Goal: Task Accomplishment & Management: Use online tool/utility

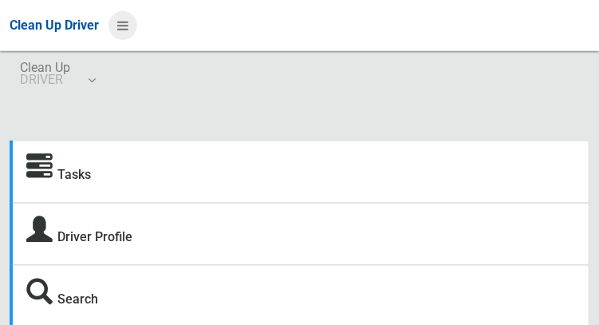
click at [128, 30] on icon at bounding box center [122, 25] width 11 height 27
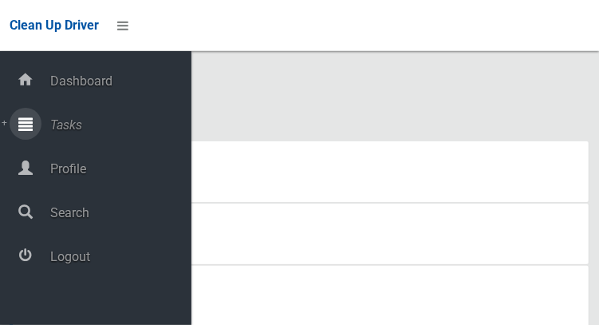
click at [50, 128] on span "Tasks" at bounding box center [118, 124] width 146 height 15
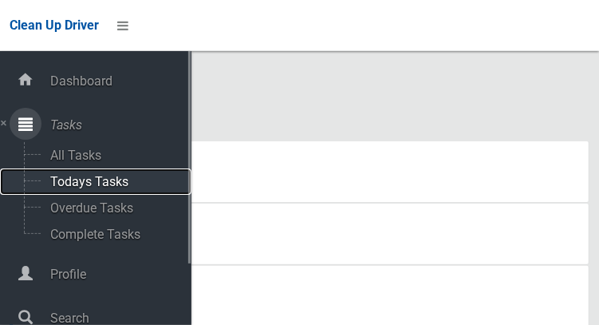
click at [67, 185] on span "Todays Tasks" at bounding box center [111, 181] width 132 height 15
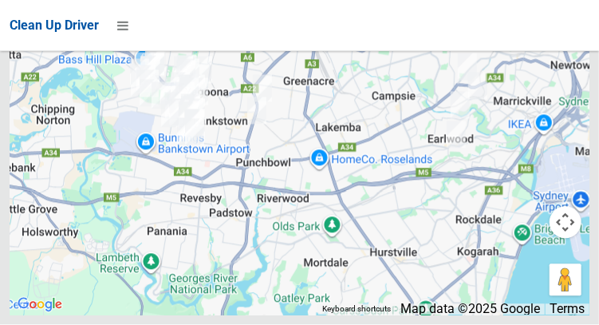
scroll to position [10700, 0]
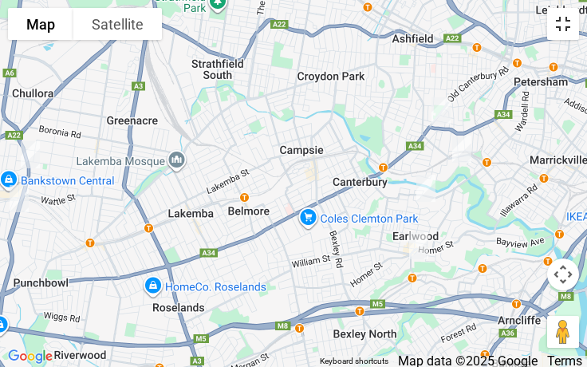
click at [560, 28] on button "Toggle fullscreen view" at bounding box center [563, 24] width 32 height 32
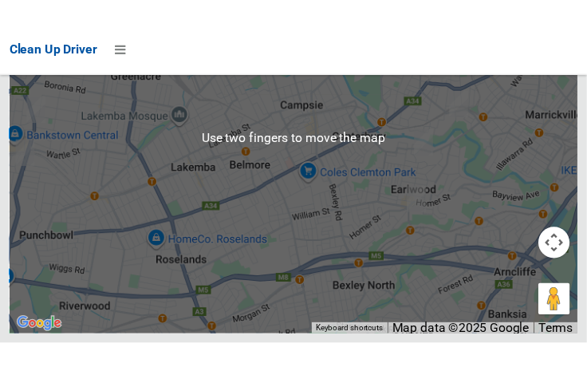
scroll to position [10733, 0]
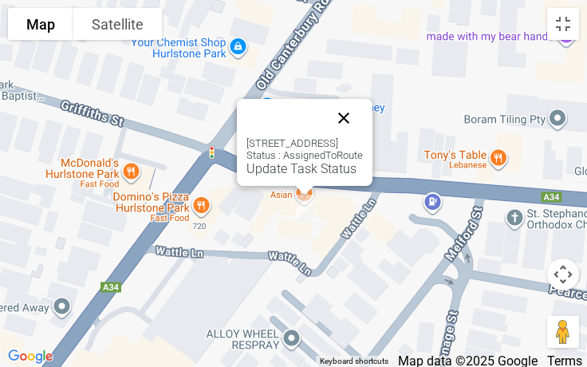
click at [363, 112] on button "Close" at bounding box center [344, 118] width 38 height 38
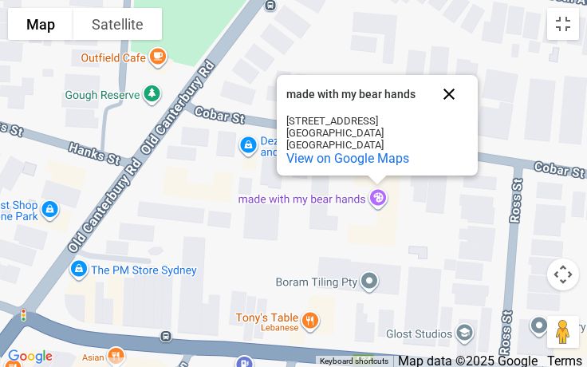
click at [450, 89] on button "Close" at bounding box center [449, 94] width 38 height 38
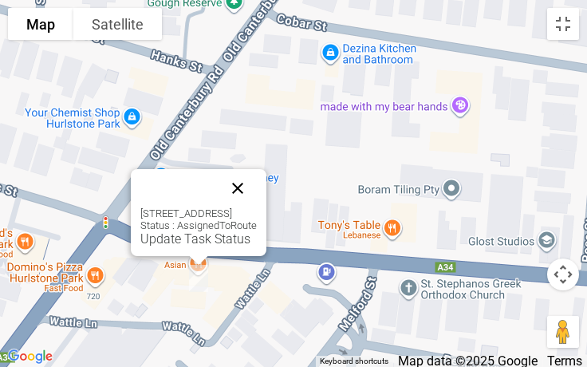
click at [257, 180] on button "Close" at bounding box center [238, 188] width 38 height 38
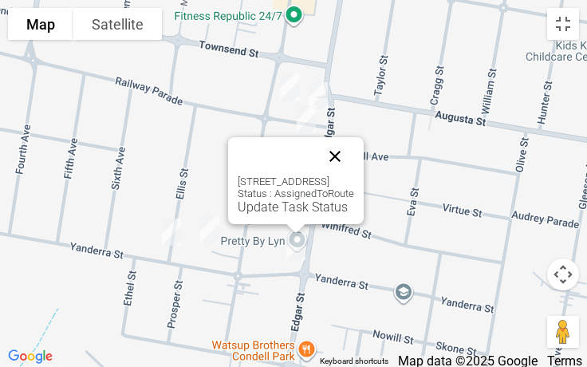
click at [354, 154] on button "Close" at bounding box center [335, 156] width 38 height 38
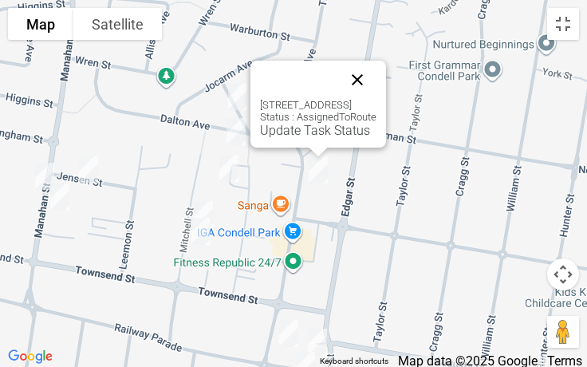
click at [376, 75] on button "Close" at bounding box center [357, 80] width 38 height 38
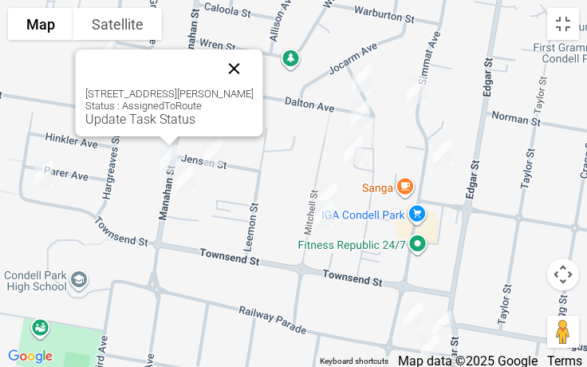
click at [254, 79] on button "Close" at bounding box center [234, 68] width 38 height 38
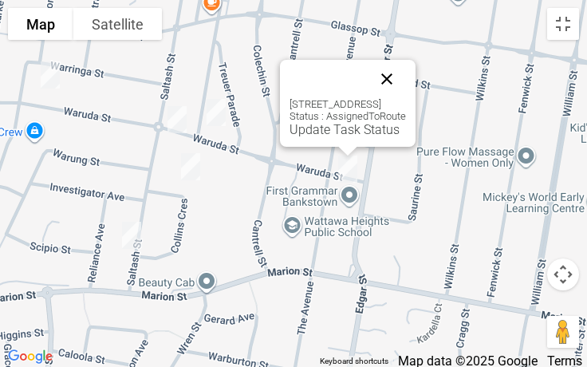
click at [406, 77] on button "Close" at bounding box center [387, 79] width 38 height 38
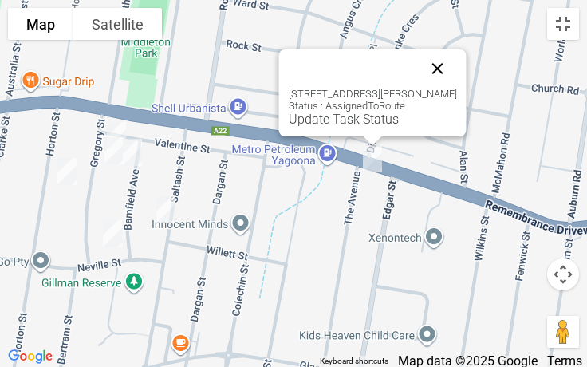
click at [456, 57] on button "Close" at bounding box center [438, 68] width 38 height 38
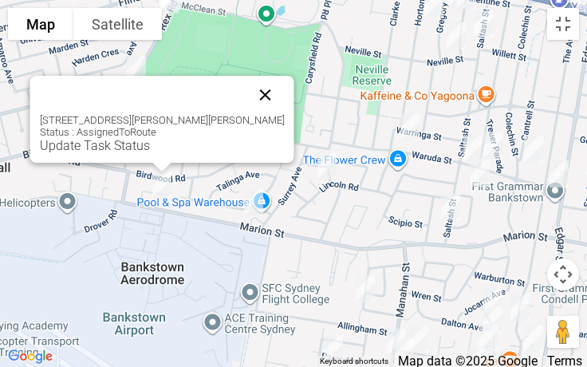
click at [248, 89] on button "Close" at bounding box center [265, 95] width 38 height 38
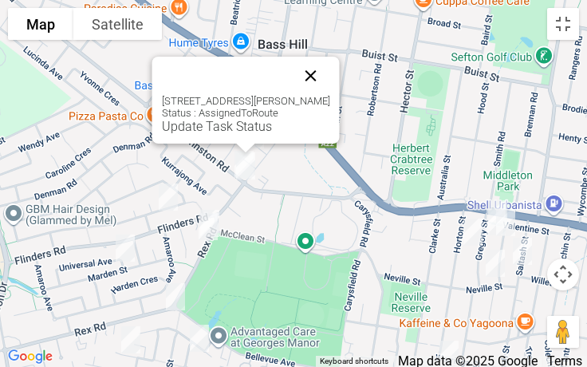
click at [317, 79] on button "Close" at bounding box center [311, 76] width 38 height 38
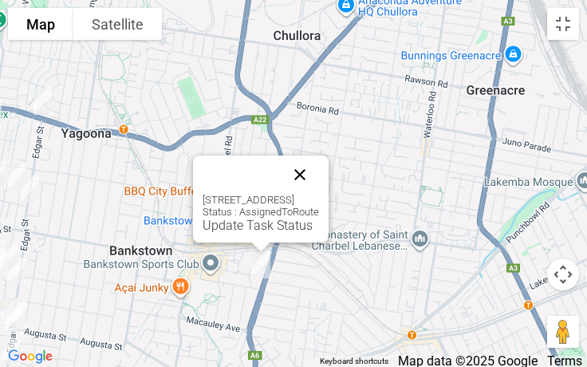
click at [319, 171] on button "Close" at bounding box center [300, 175] width 38 height 38
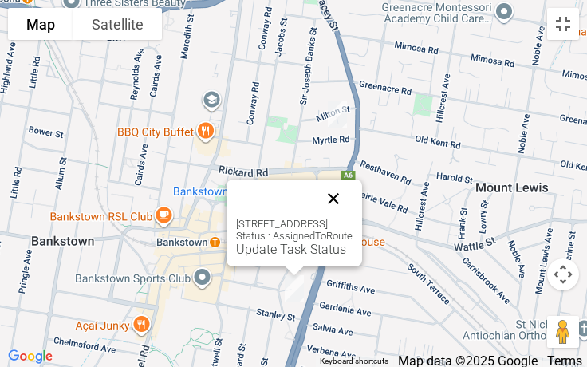
click at [352, 195] on button "Close" at bounding box center [333, 198] width 38 height 38
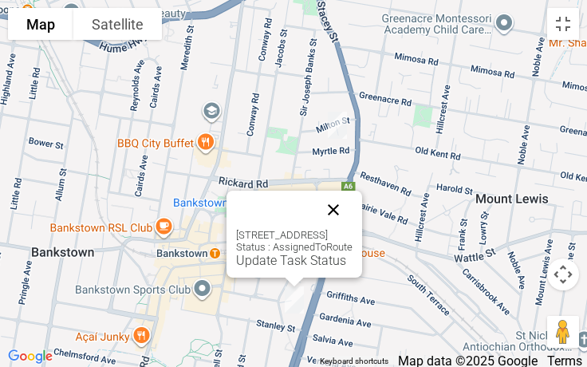
click at [352, 194] on button "Close" at bounding box center [333, 210] width 38 height 38
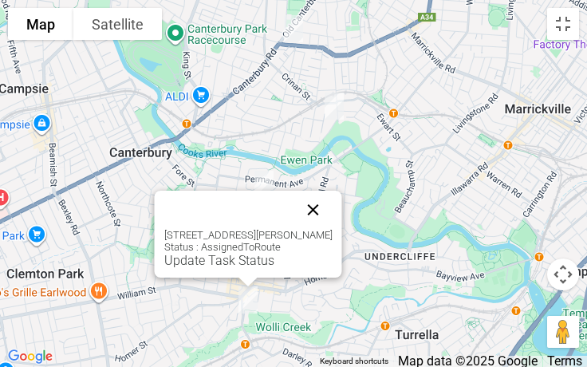
click at [333, 204] on button "Close" at bounding box center [313, 210] width 38 height 38
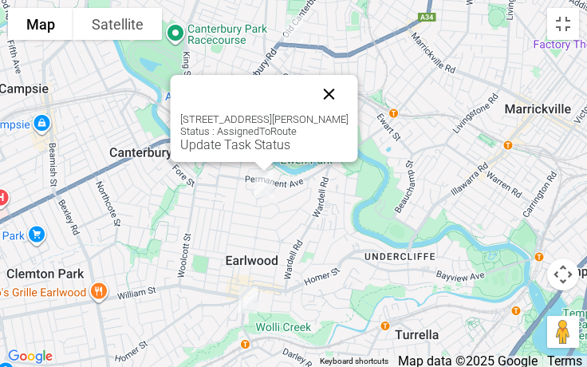
click at [349, 110] on button "Close" at bounding box center [329, 94] width 38 height 38
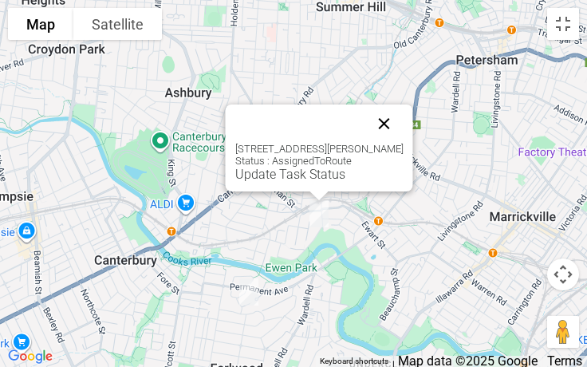
click at [404, 120] on button "Close" at bounding box center [384, 123] width 38 height 38
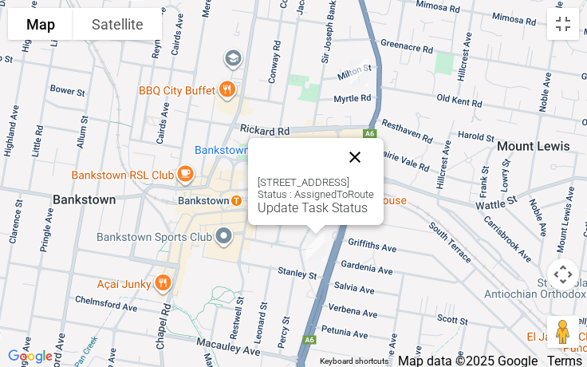
click at [374, 169] on button "Close" at bounding box center [355, 157] width 38 height 38
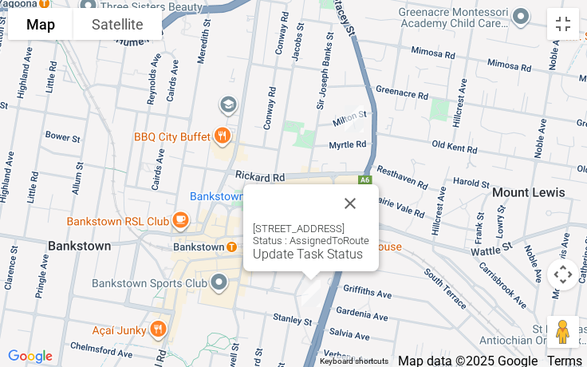
click at [379, 194] on div "7 Cross Street, BANKSTOWN NSW 2200 Status : AssignedToRoute Update Task Status" at bounding box center [311, 227] width 136 height 87
click at [369, 213] on button "Close" at bounding box center [350, 203] width 38 height 38
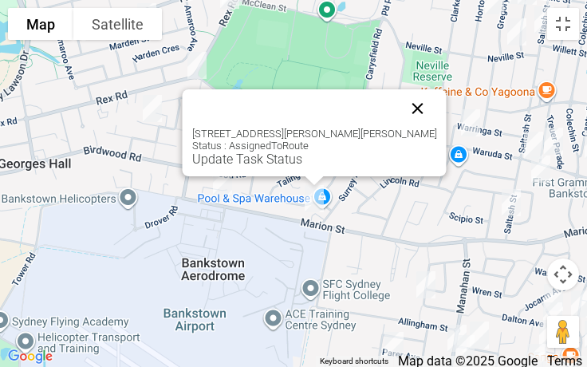
click at [408, 122] on button "Close" at bounding box center [418, 108] width 38 height 38
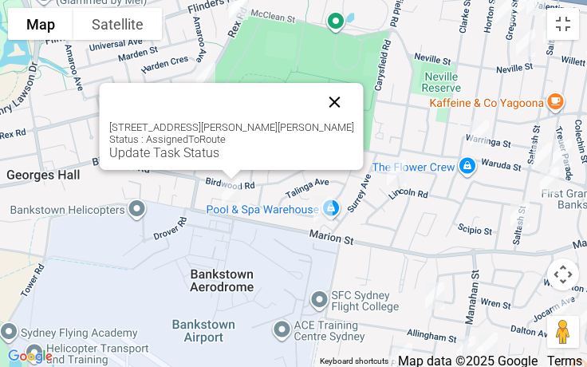
click at [316, 111] on button "Close" at bounding box center [335, 102] width 38 height 38
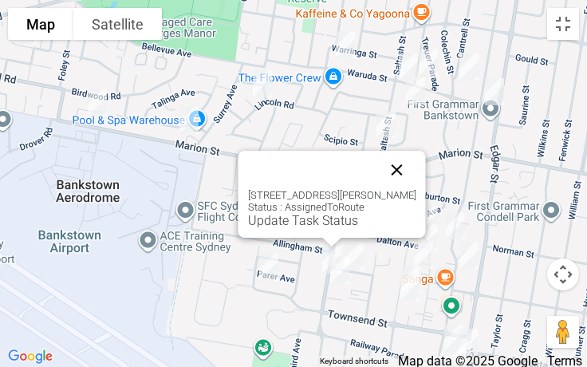
click at [415, 163] on button "Close" at bounding box center [397, 170] width 38 height 38
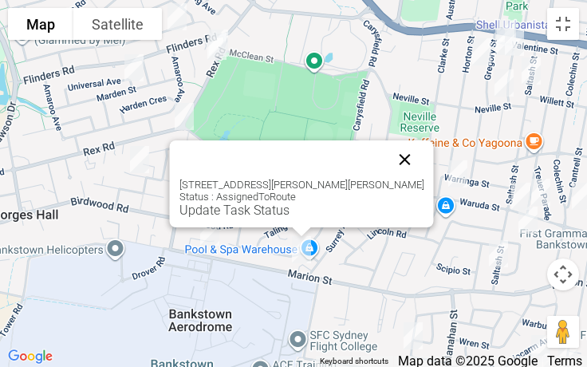
click at [396, 161] on button "Close" at bounding box center [405, 159] width 38 height 38
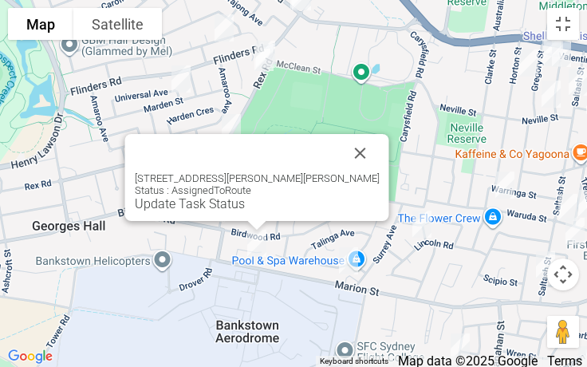
click at [349, 175] on div "475 Marion Street, GEORGES HALL NSW 2198 Status : AssignedToRoute Update Task S…" at bounding box center [257, 191] width 245 height 39
click at [352, 165] on button "Close" at bounding box center [360, 153] width 38 height 38
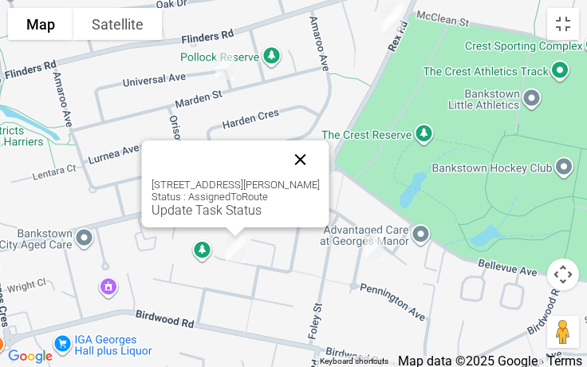
click at [320, 159] on button "Close" at bounding box center [301, 159] width 38 height 38
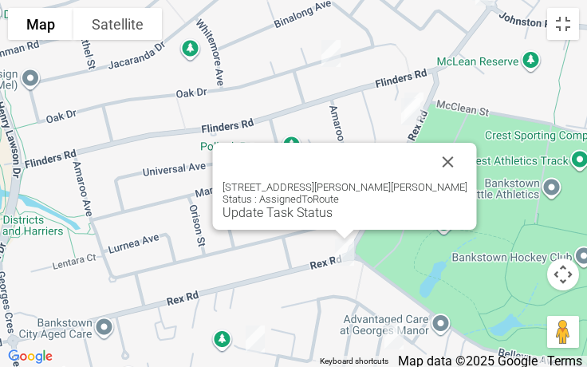
click at [438, 167] on div "79 Rex Road, GEORGES HALL NSW 2198 Status : AssignedToRoute Update Task Status" at bounding box center [345, 186] width 264 height 87
click at [430, 172] on button "Close" at bounding box center [448, 162] width 38 height 38
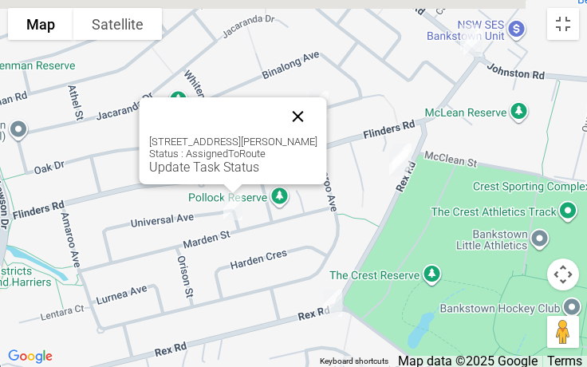
click at [317, 105] on button "Close" at bounding box center [298, 116] width 38 height 38
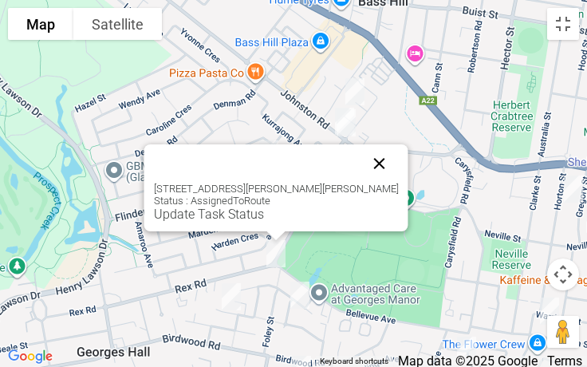
click at [360, 171] on button "Close" at bounding box center [379, 163] width 38 height 38
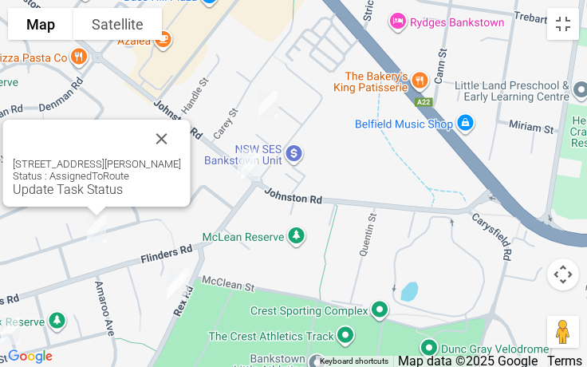
click at [189, 133] on div "81 Oak Drive, GEORGES HALL NSW 2198 Status : AssignedToRoute Update Task Status" at bounding box center [96, 163] width 187 height 87
click at [172, 131] on button "Close" at bounding box center [162, 139] width 38 height 38
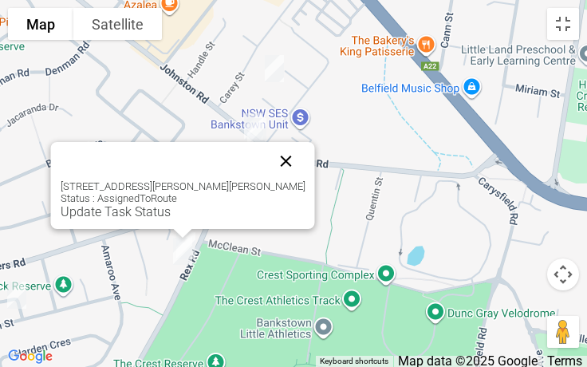
click at [267, 148] on button "Close" at bounding box center [286, 161] width 38 height 38
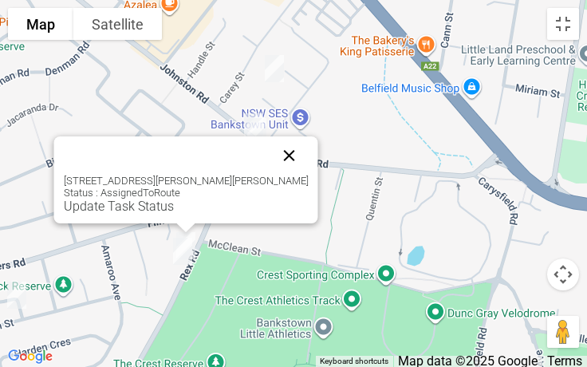
click at [270, 152] on button "Close" at bounding box center [289, 155] width 38 height 38
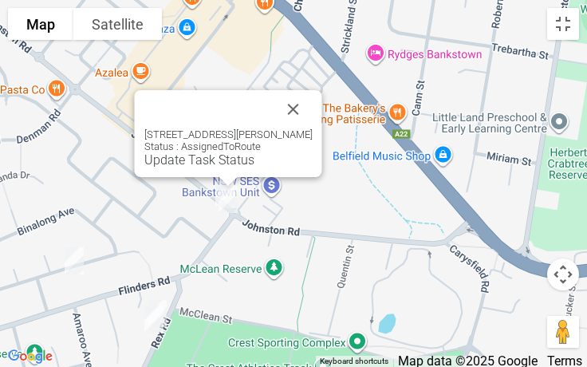
click at [306, 128] on div "63 Johnston Road, BASS HILL NSW 2197 Status : AssignedToRoute Update Task Status" at bounding box center [228, 147] width 168 height 39
click at [306, 120] on button "Close" at bounding box center [293, 109] width 38 height 38
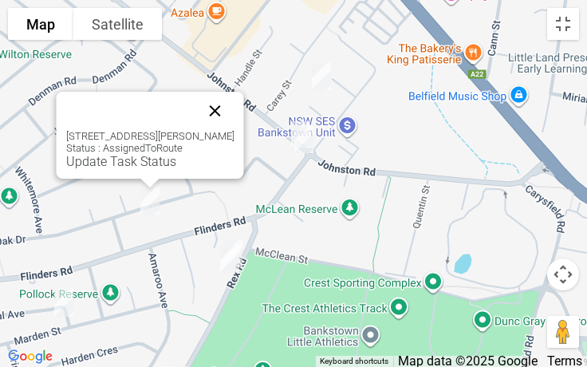
click at [208, 115] on button "Close" at bounding box center [215, 111] width 38 height 38
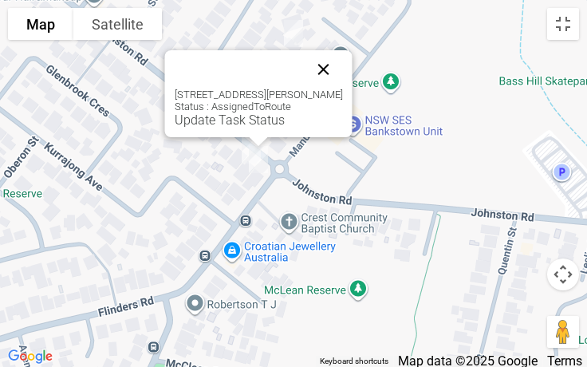
click at [341, 73] on button "Close" at bounding box center [324, 69] width 38 height 38
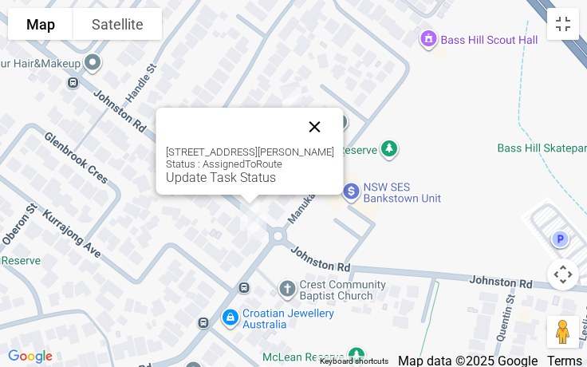
click at [325, 136] on button "Close" at bounding box center [315, 127] width 38 height 38
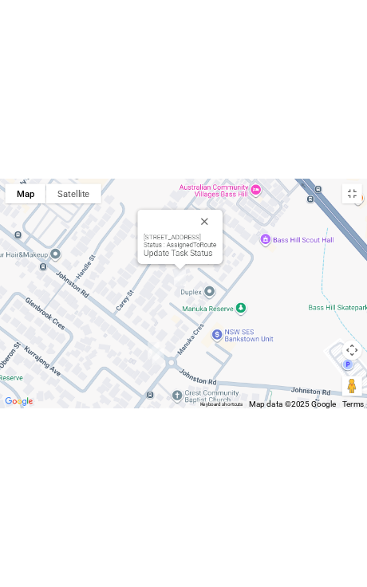
scroll to position [10641, 0]
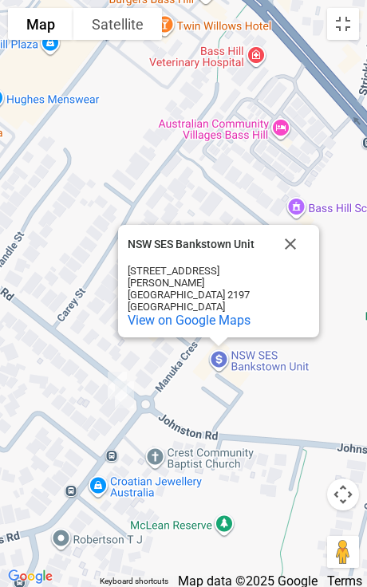
click at [245, 324] on div "NSW SES Bankstown Unit NSW SES Bankstown Unit 2 Johnston Rd Bass Hill NSW 2197 …" at bounding box center [218, 281] width 201 height 112
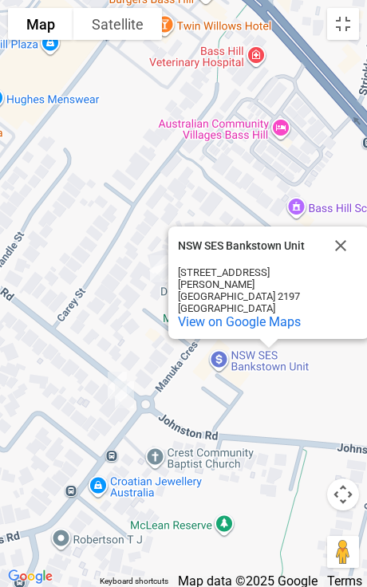
click at [259, 324] on div at bounding box center [269, 344] width 20 height 10
click at [244, 324] on div "NSW SES Bankstown Unit NSW SES Bankstown Unit 2 Johnston Rd Bass Hill NSW 2197 …" at bounding box center [268, 282] width 201 height 112
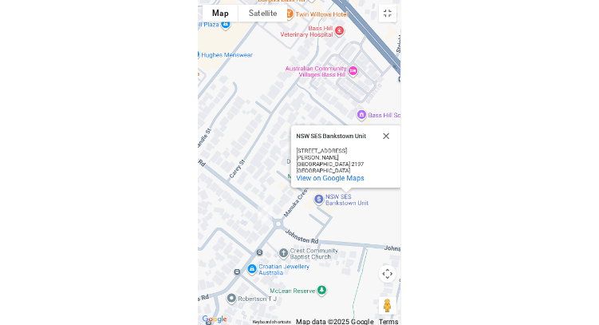
scroll to position [10601, 0]
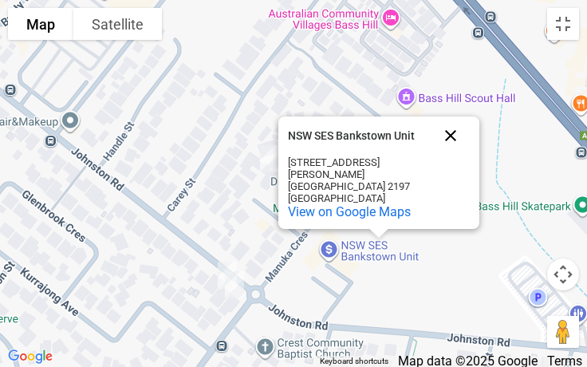
click at [452, 154] on button "Close" at bounding box center [450, 135] width 38 height 38
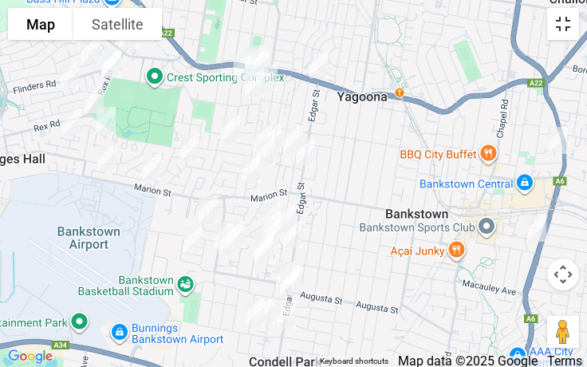
click at [560, 36] on button "Toggle fullscreen view" at bounding box center [563, 24] width 32 height 32
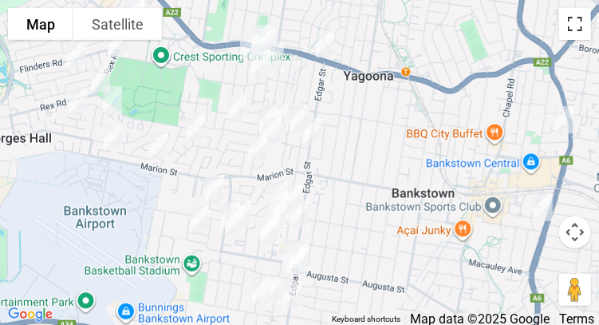
scroll to position [10717, 0]
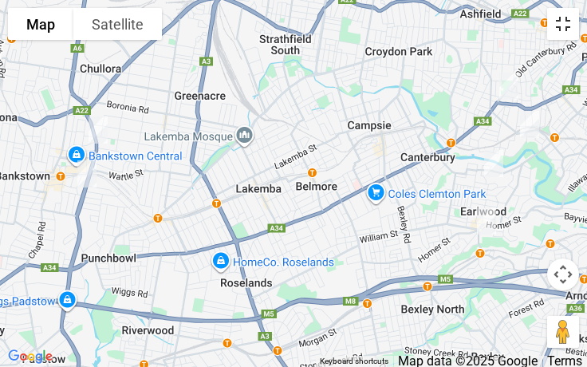
click at [565, 32] on button "Toggle fullscreen view" at bounding box center [563, 24] width 32 height 32
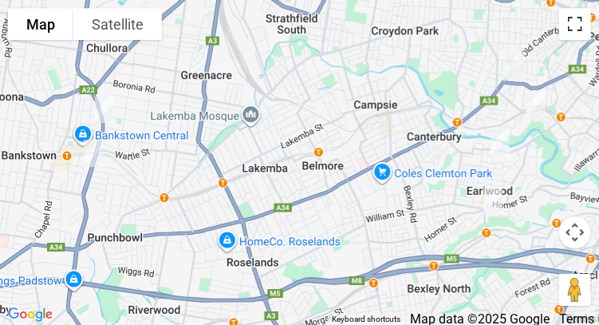
scroll to position [10469, 0]
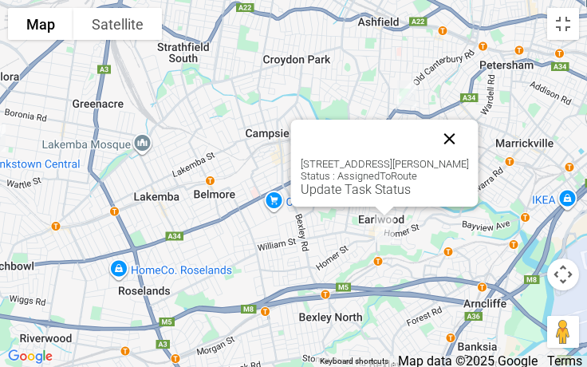
click at [455, 144] on button "Close" at bounding box center [450, 139] width 38 height 38
click at [469, 147] on button "Close" at bounding box center [450, 139] width 38 height 38
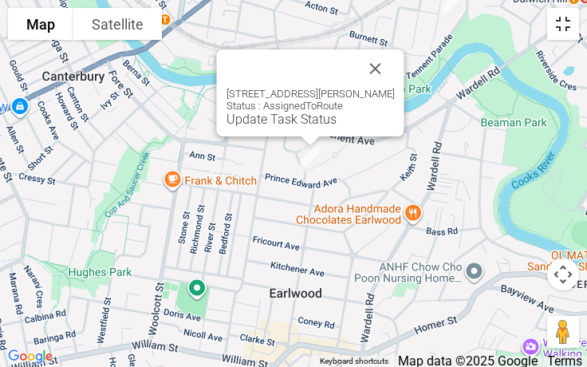
click at [565, 32] on button "Toggle fullscreen view" at bounding box center [563, 24] width 32 height 32
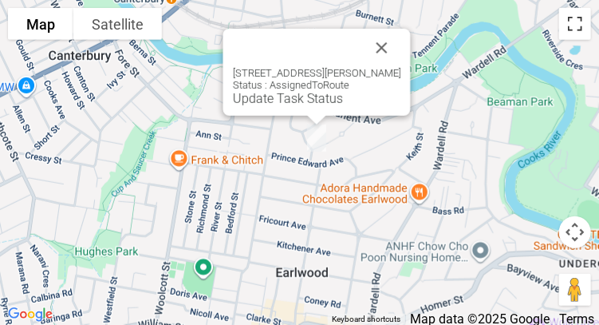
scroll to position [9808, 0]
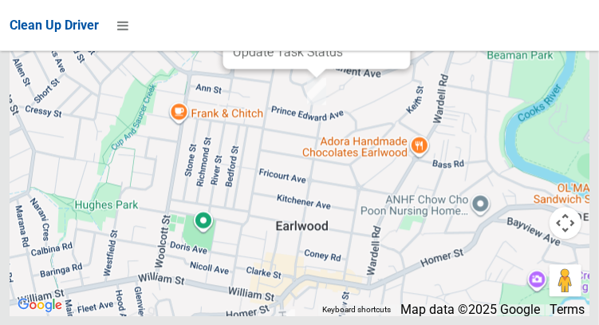
scroll to position [9999, 0]
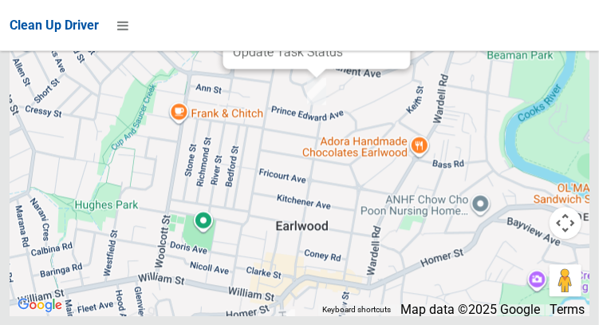
scroll to position [9599, 0]
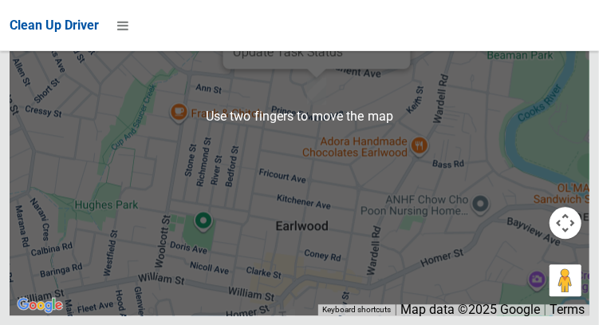
scroll to position [10691, 0]
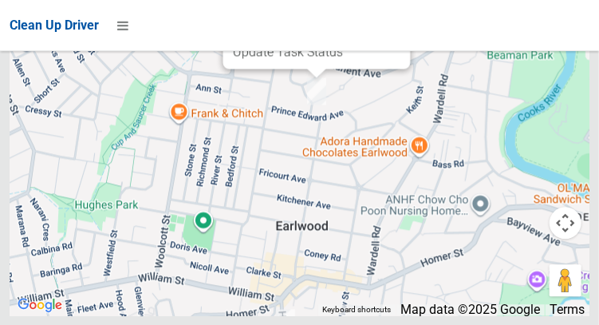
click at [400, 20] on button "Close" at bounding box center [381, 1] width 38 height 38
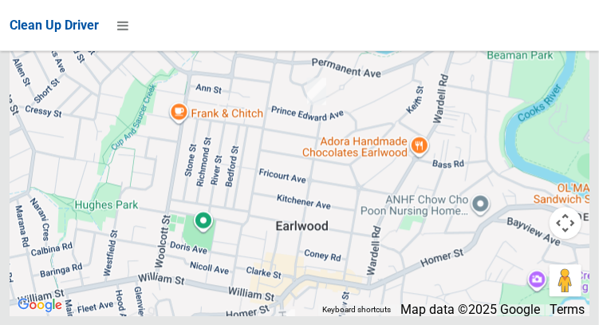
scroll to position [10735, 0]
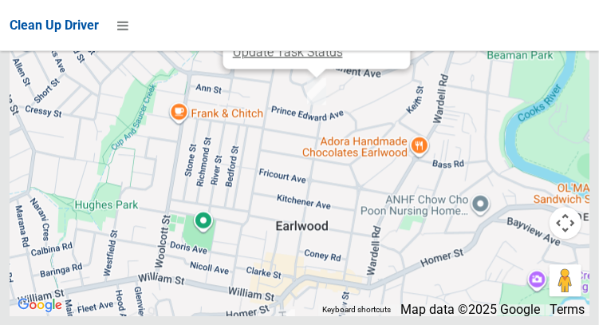
click at [262, 59] on link "Update Task Status" at bounding box center [287, 51] width 110 height 15
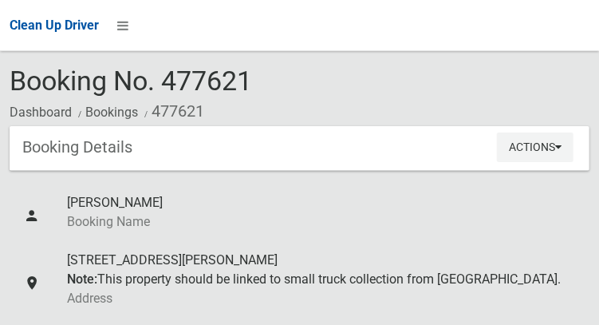
scroll to position [58, 0]
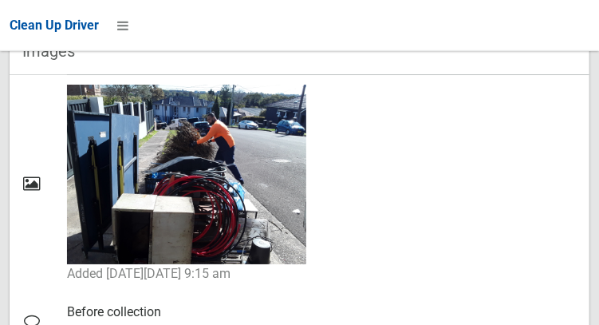
scroll to position [1522, 0]
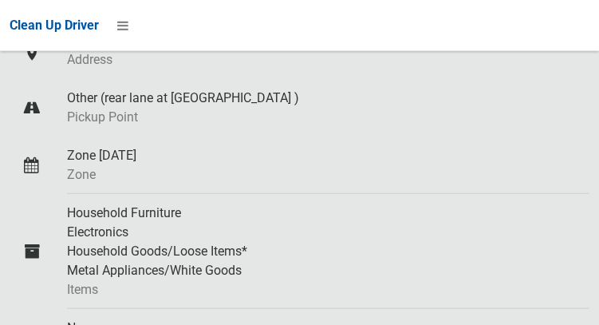
scroll to position [256, 0]
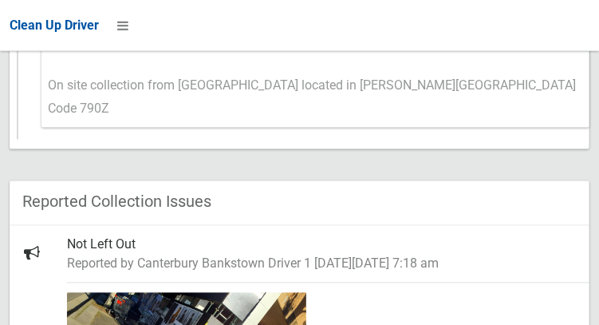
scroll to position [841, 0]
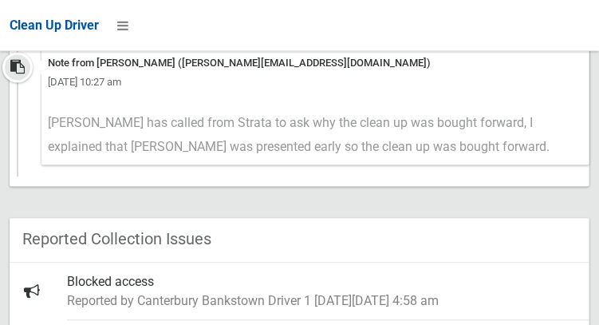
scroll to position [888, 0]
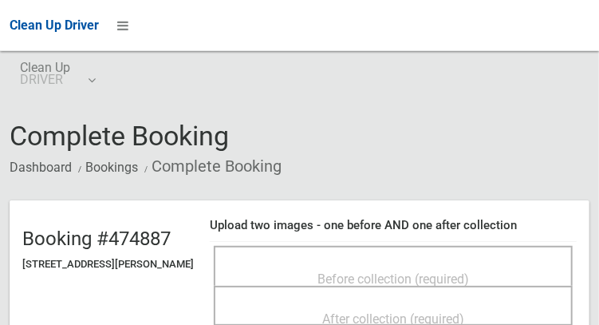
click at [404, 263] on div "Before collection (required)" at bounding box center [393, 278] width 324 height 30
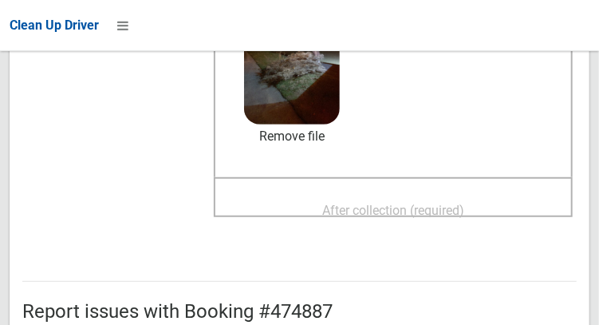
scroll to position [247, 0]
click at [394, 206] on span "After collection (required)" at bounding box center [393, 210] width 142 height 15
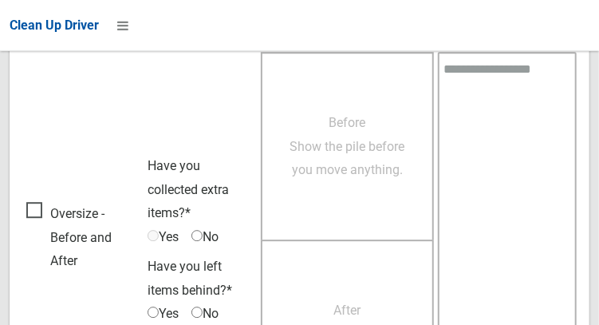
scroll to position [1439, 0]
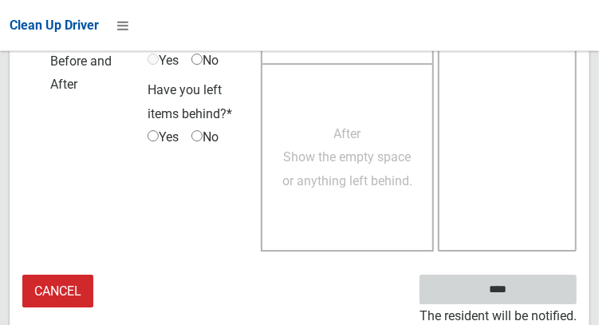
click at [527, 297] on input "****" at bounding box center [497, 289] width 157 height 30
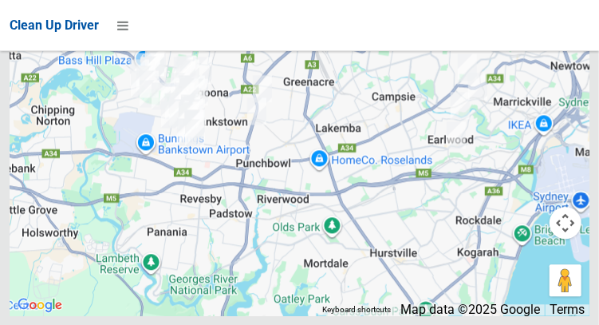
scroll to position [10186, 0]
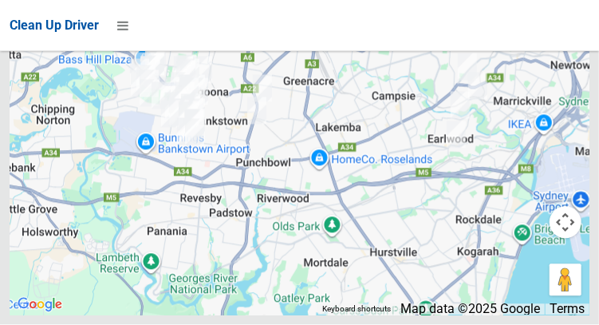
scroll to position [10149, 0]
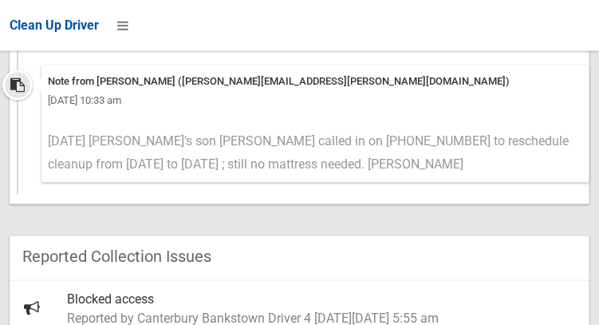
scroll to position [677, 0]
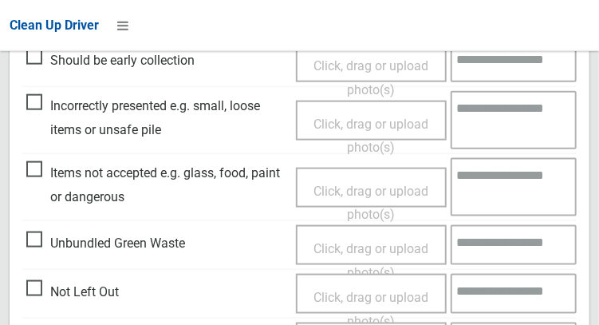
scroll to position [522, 0]
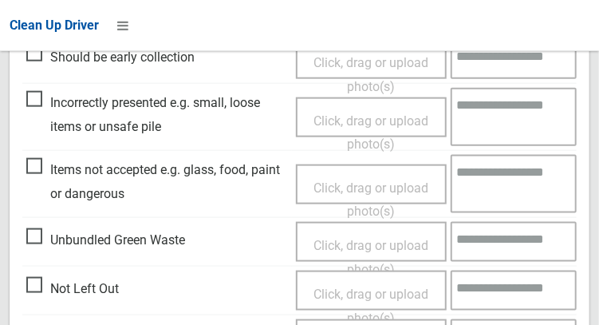
click at [29, 286] on span "Not Left Out" at bounding box center [72, 289] width 93 height 24
click at [370, 293] on span "Click, drag or upload photo(s)" at bounding box center [370, 305] width 115 height 39
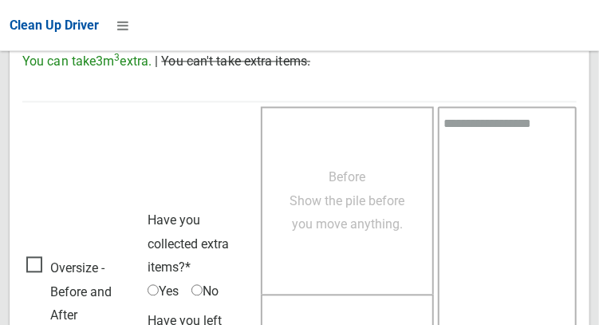
scroll to position [1162, 0]
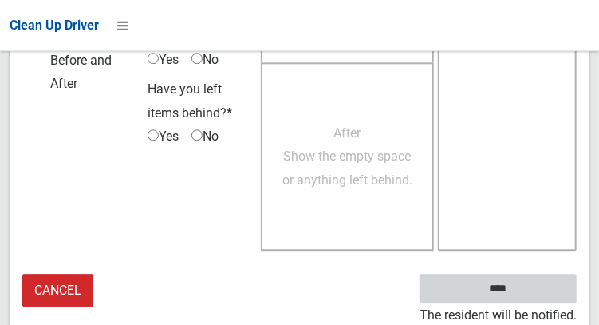
click at [522, 288] on input "****" at bounding box center [497, 289] width 157 height 30
